Goal: Navigation & Orientation: Go to known website

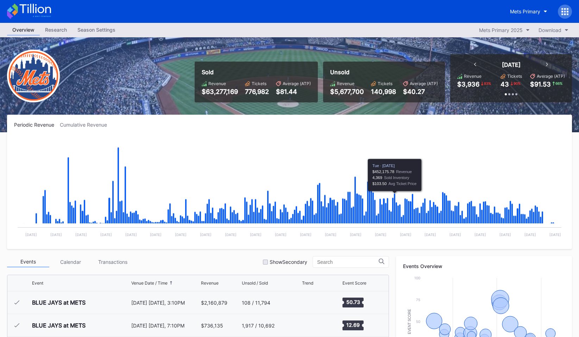
scroll to position [1351, 0]
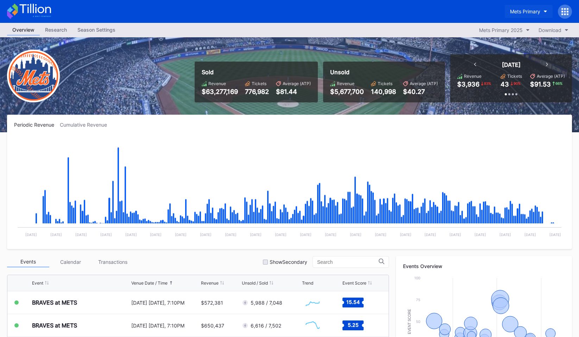
click at [522, 10] on div "Mets Primary" at bounding box center [525, 11] width 30 height 6
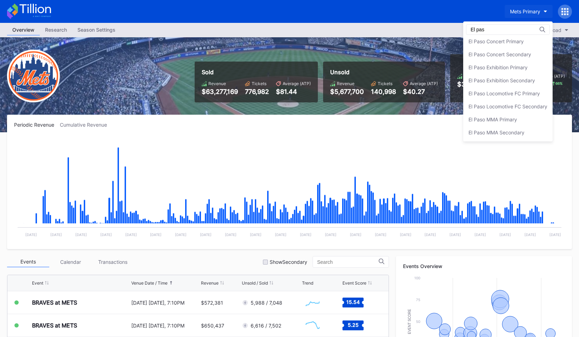
scroll to position [0, 0]
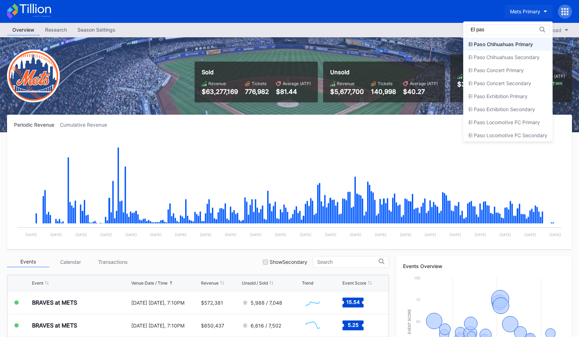
type input "El pas"
